Goal: Feedback & Contribution: Contribute content

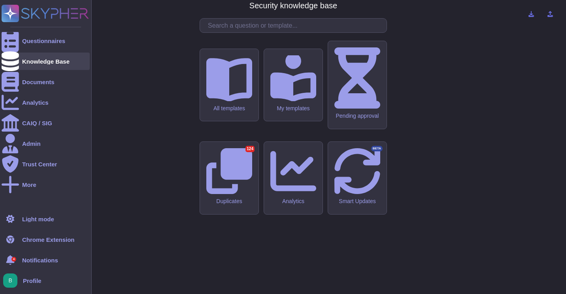
click at [37, 60] on div "Knowledge Base" at bounding box center [45, 61] width 47 height 6
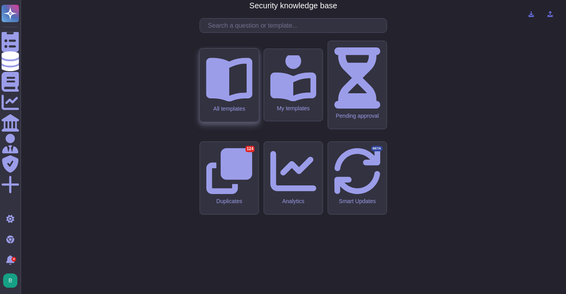
click at [238, 101] on icon at bounding box center [229, 78] width 46 height 46
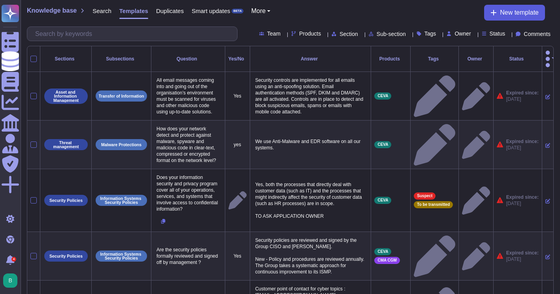
click at [493, 13] on icon at bounding box center [494, 13] width 6 height 6
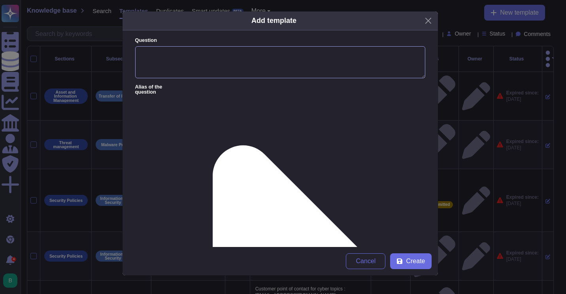
click at [164, 55] on textarea "Question" at bounding box center [280, 62] width 290 height 32
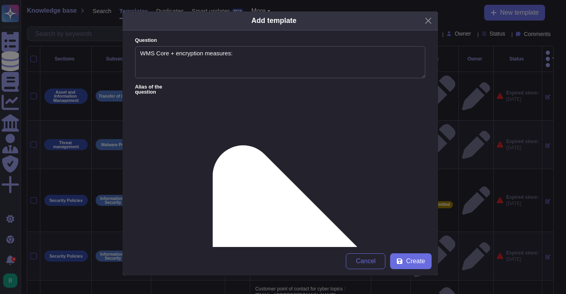
type textarea "WMS Core + encryption measures:"
paste textarea "WMS CORE+ uses encryption to ensure data security and integrity. Here are some …"
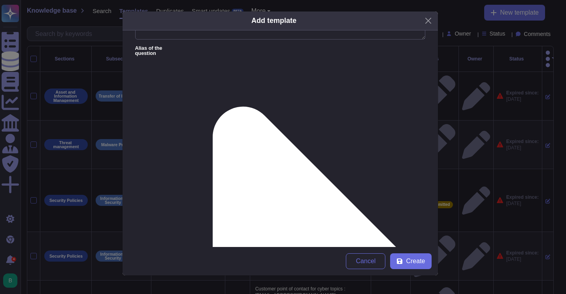
scroll to position [40, 0]
type textarea "WMS CORE+ uses encryption to ensure data security and integrity. Here are some …"
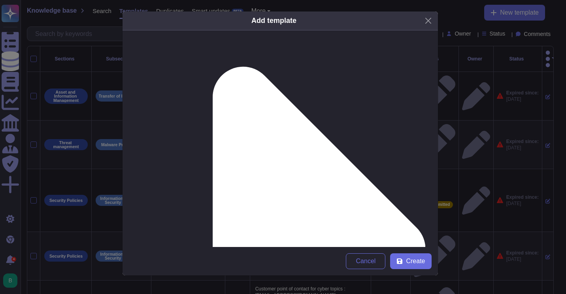
scroll to position [79, 0]
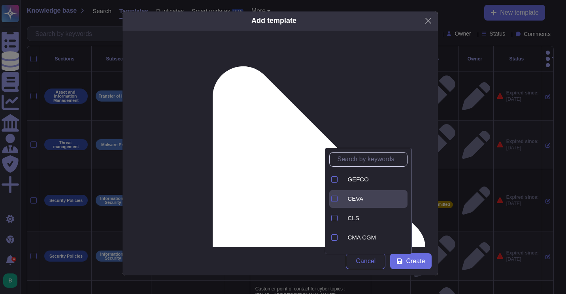
click at [334, 198] on div at bounding box center [334, 199] width 6 height 6
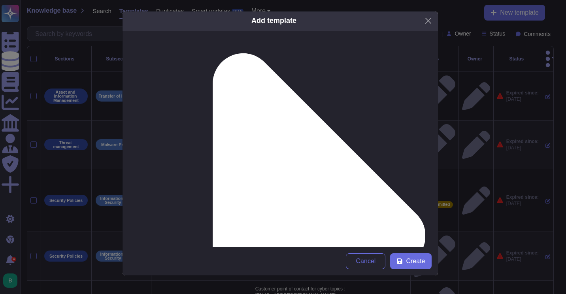
scroll to position [116, 0]
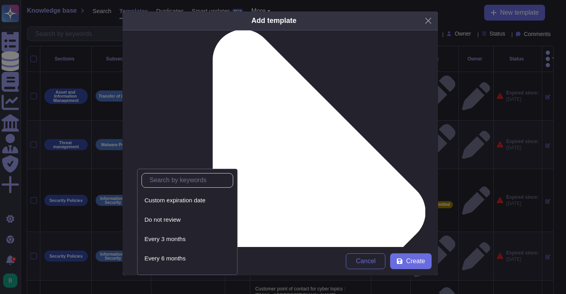
click at [180, 219] on span "Do not review" at bounding box center [163, 219] width 36 height 7
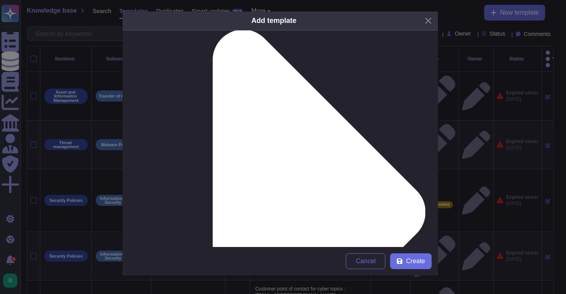
scroll to position [101, 0]
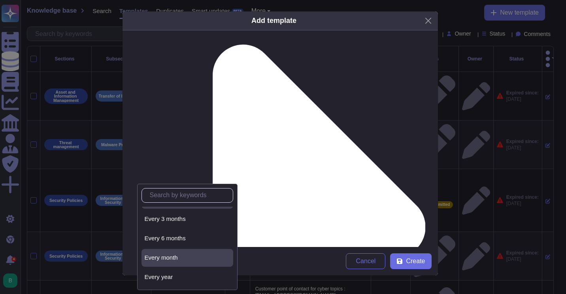
scroll to position [36, 0]
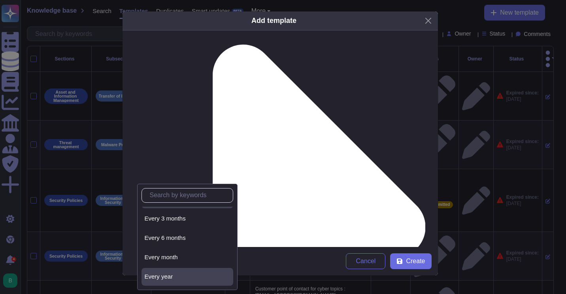
click at [167, 278] on span "Every year" at bounding box center [159, 276] width 28 height 7
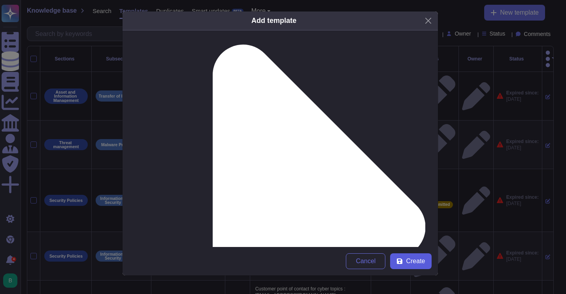
click at [402, 261] on icon at bounding box center [400, 261] width 6 height 6
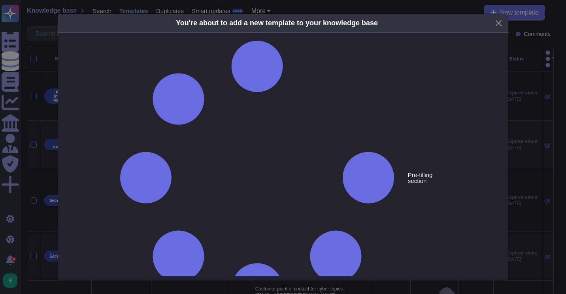
type textarea "WMS Core + encryption measures:"
type textarea "WMS CORE+ uses encryption to ensure data security and integrity. Here are some …"
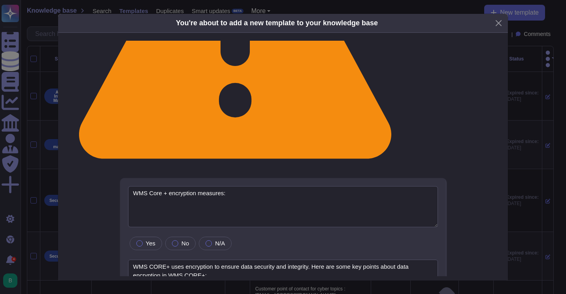
scroll to position [156, 0]
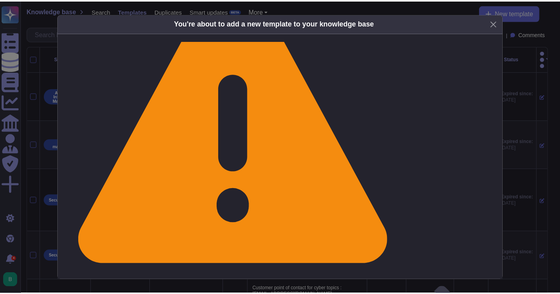
scroll to position [4, 0]
